Goal: Task Accomplishment & Management: Use online tool/utility

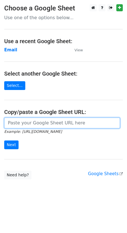
click at [37, 122] on input "url" at bounding box center [62, 122] width 116 height 11
paste input "https://docs.google.com/spreadsheets/d/1kkuvtFhSU96zbUb1siQY-U0C9dKU1thMyGs0vt7…"
type input "https://docs.google.com/spreadsheets/d/1kkuvtFhSU96zbUb1siQY-U0C9dKU1thMyGs0vt7…"
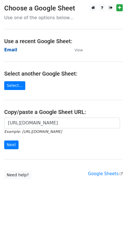
click at [7, 49] on strong "Email" at bounding box center [10, 49] width 13 height 5
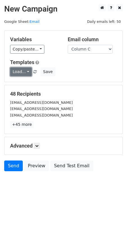
click at [22, 72] on link "Load..." at bounding box center [21, 71] width 22 height 9
click at [21, 84] on link "FCA" at bounding box center [32, 84] width 45 height 9
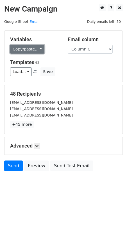
click at [33, 51] on link "Copy/paste..." at bounding box center [27, 49] width 34 height 9
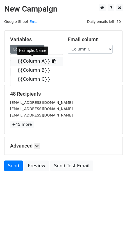
click at [37, 61] on link "{{Column A}}" at bounding box center [36, 61] width 53 height 9
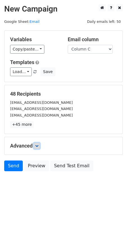
click at [40, 145] on link at bounding box center [37, 146] width 6 height 6
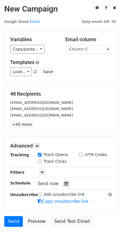
click at [118, 139] on main "New Campaign Daily emails left: 50 Google Sheet: Email Variables Copy/paste... …" at bounding box center [61, 116] width 122 height 225
